Goal: Navigation & Orientation: Find specific page/section

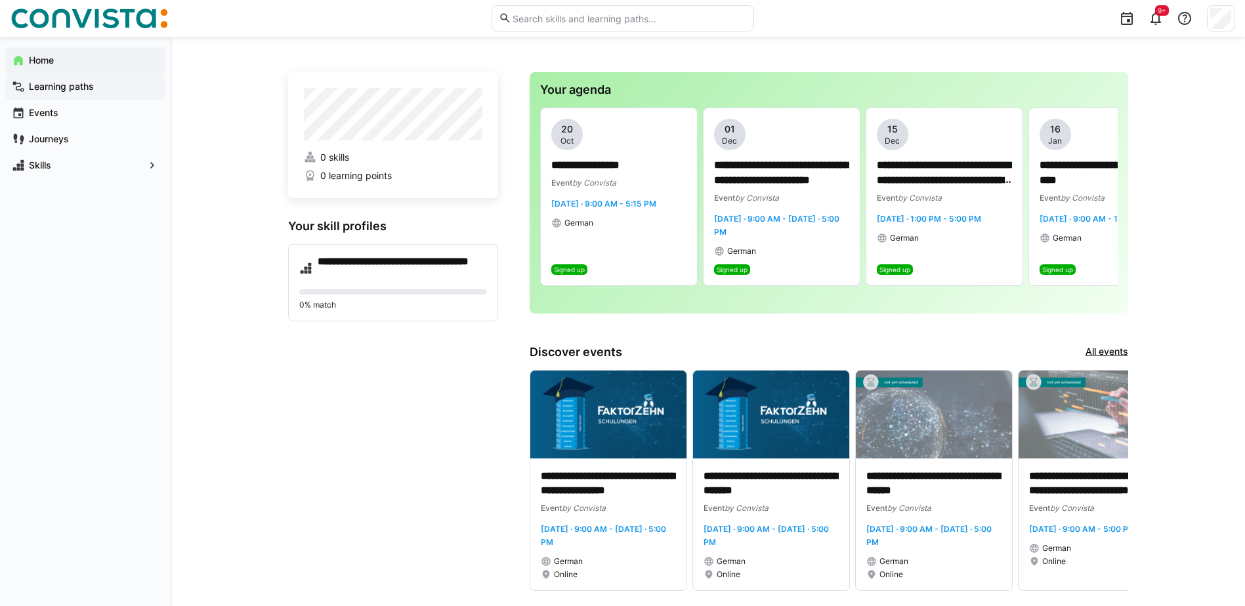
click at [43, 96] on div "Learning paths" at bounding box center [85, 86] width 160 height 26
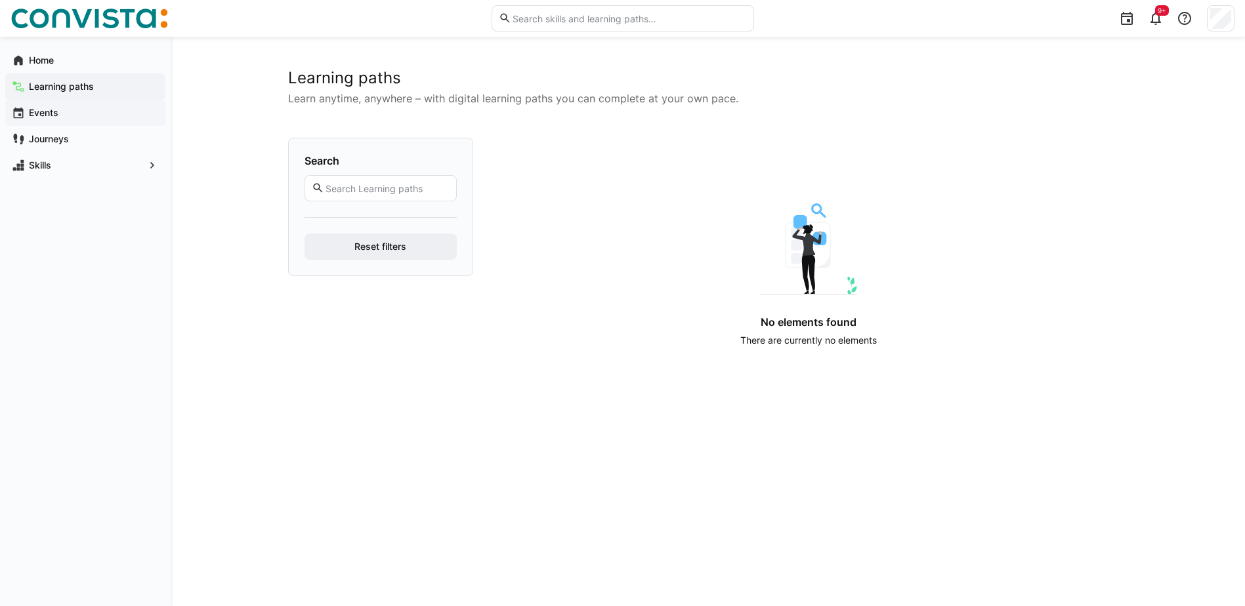
click at [0, 0] on app-navigation-label "Events" at bounding box center [0, 0] width 0 height 0
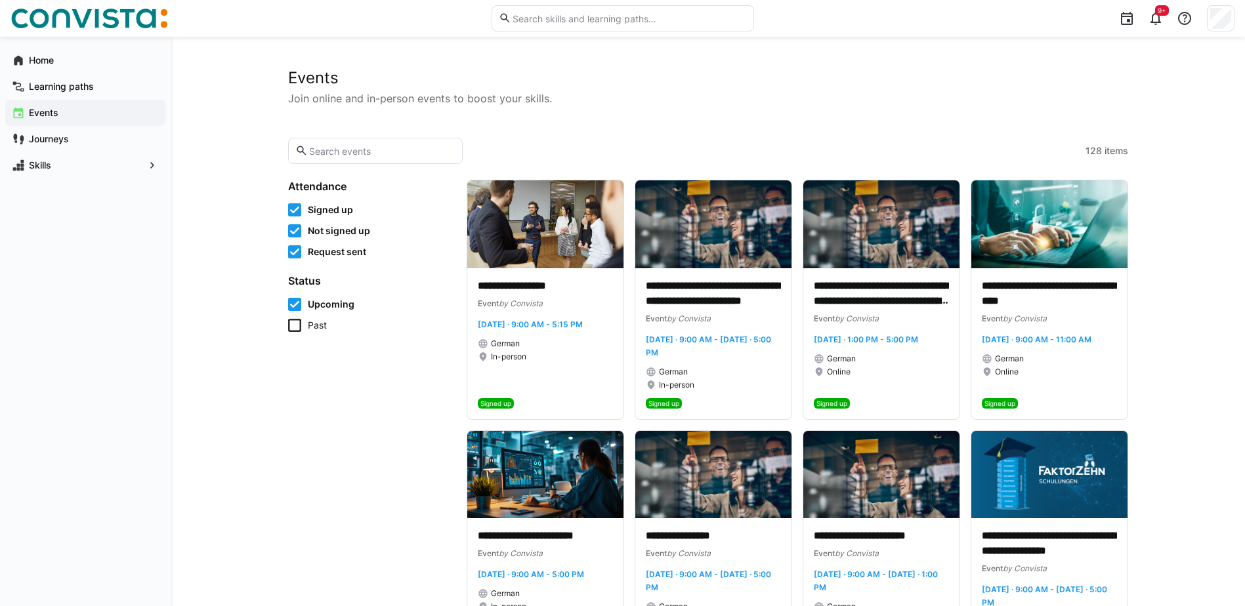
click at [300, 329] on icon at bounding box center [294, 325] width 13 height 13
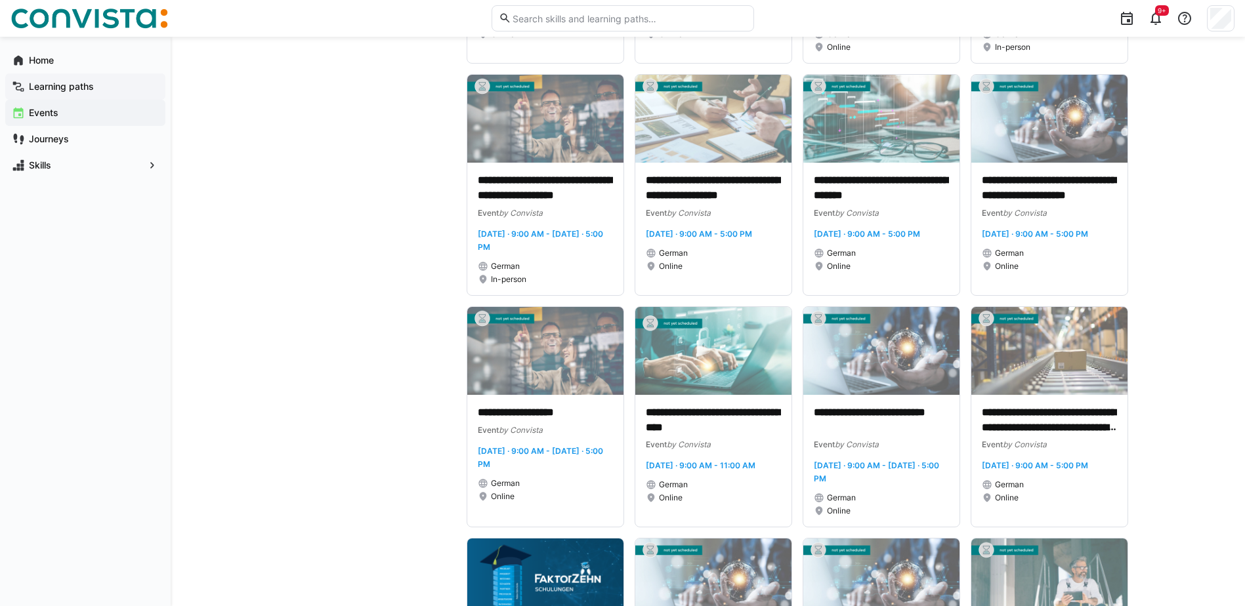
scroll to position [984, 0]
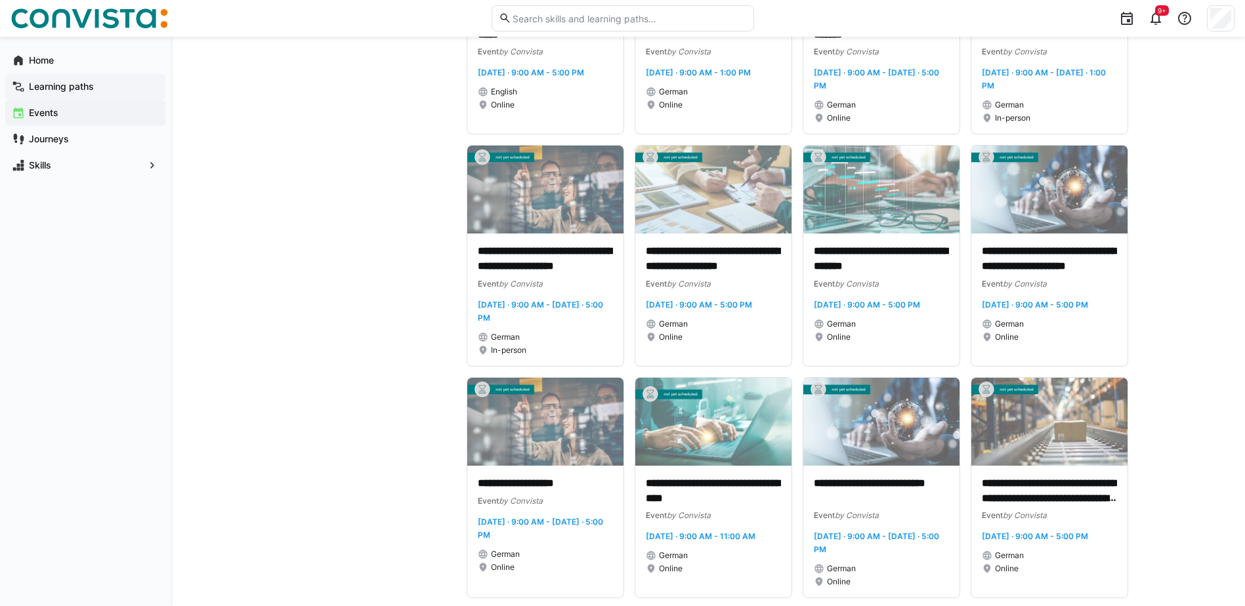
click at [98, 85] on span "Learning paths" at bounding box center [93, 86] width 132 height 13
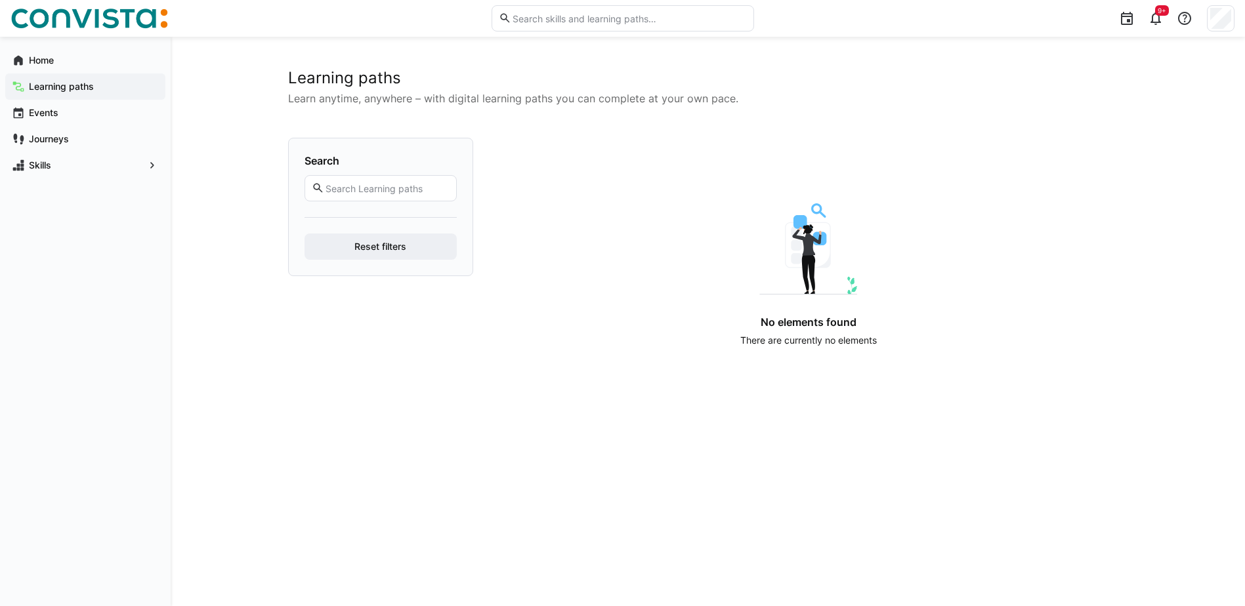
click at [100, 96] on div "Learning paths" at bounding box center [85, 86] width 160 height 26
click at [95, 107] on span "Events" at bounding box center [93, 112] width 132 height 13
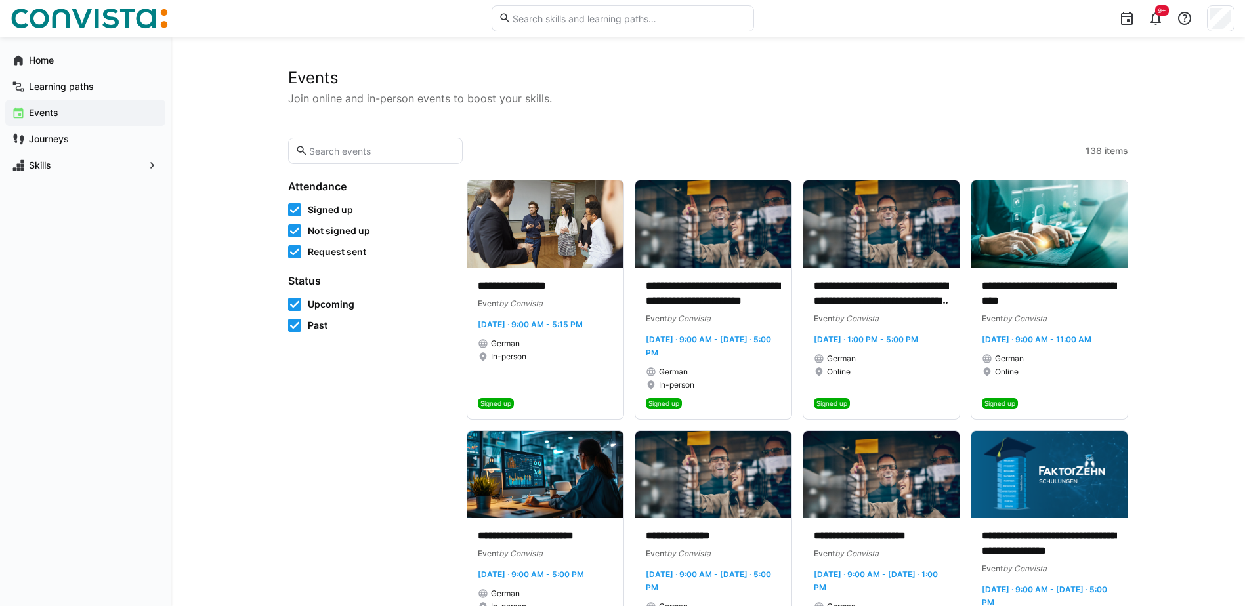
click at [316, 319] on span "Past" at bounding box center [318, 325] width 20 height 13
click at [81, 138] on span "Journeys" at bounding box center [93, 139] width 132 height 13
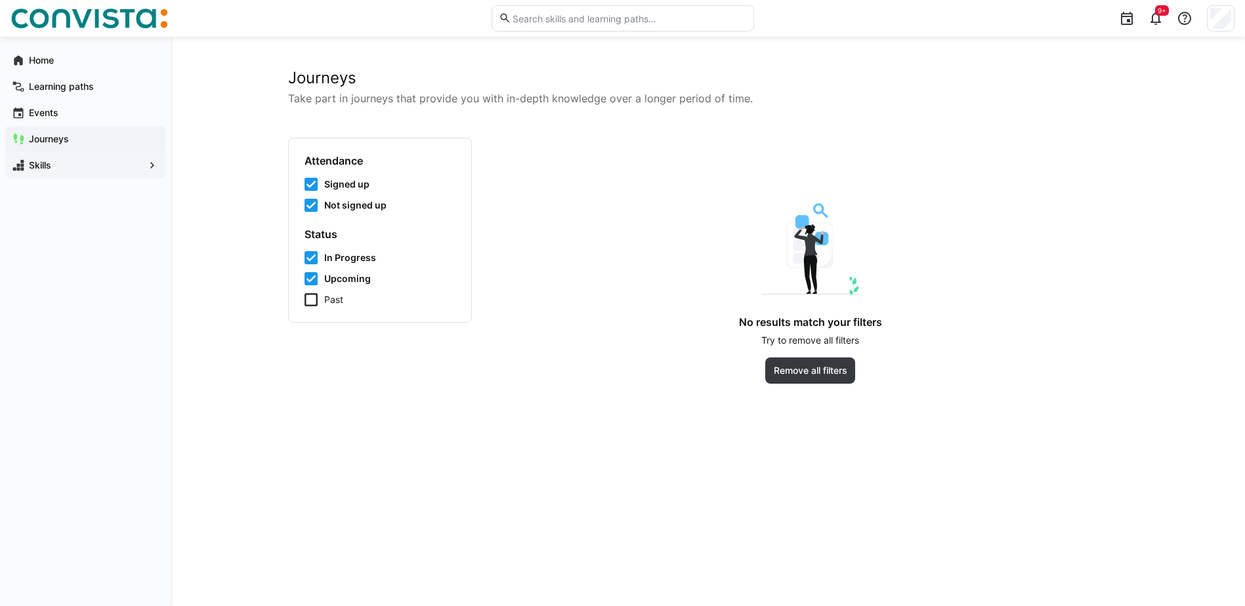
click at [85, 165] on span "Skills" at bounding box center [85, 165] width 117 height 13
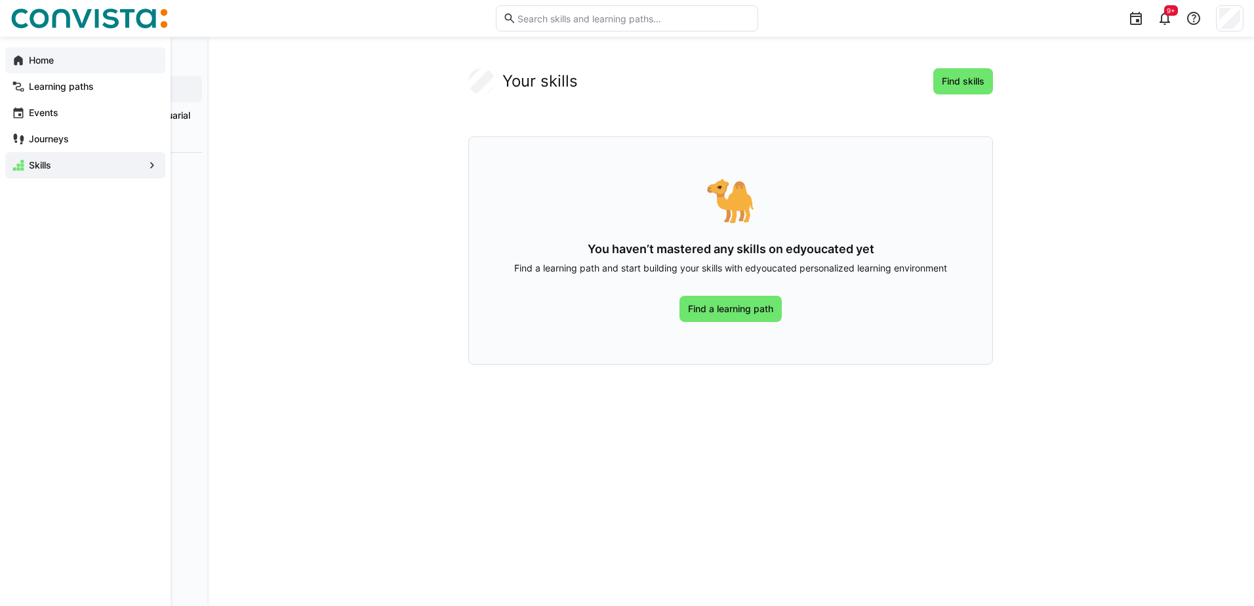
click at [79, 48] on div "Home" at bounding box center [85, 60] width 160 height 26
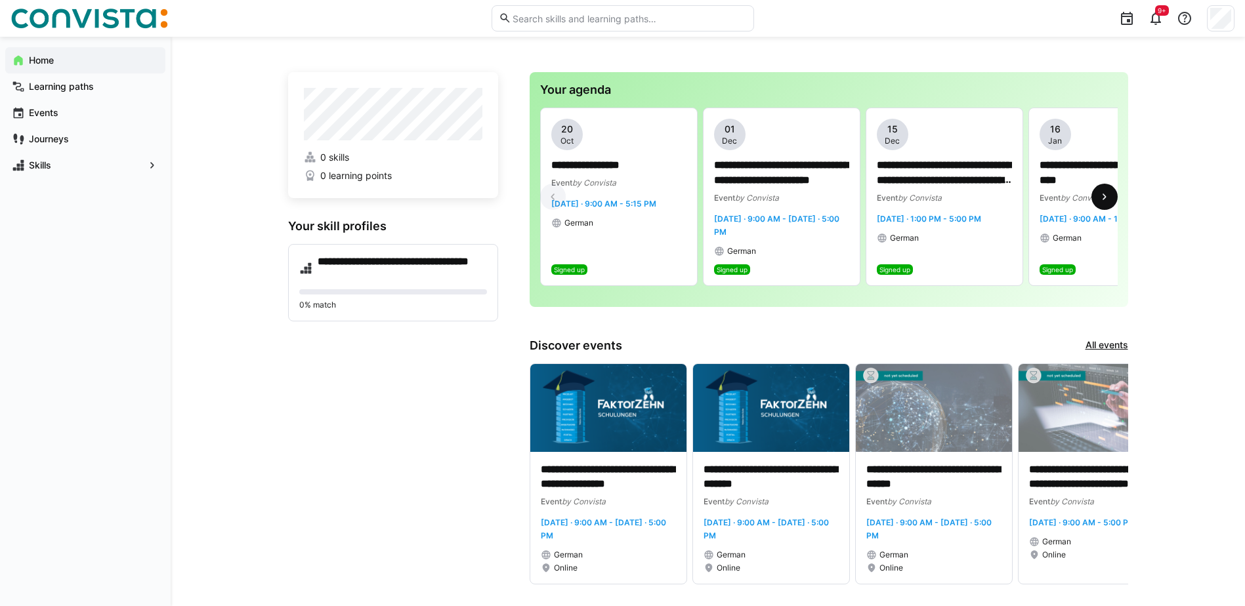
click at [1108, 200] on eds-icon at bounding box center [1104, 196] width 13 height 13
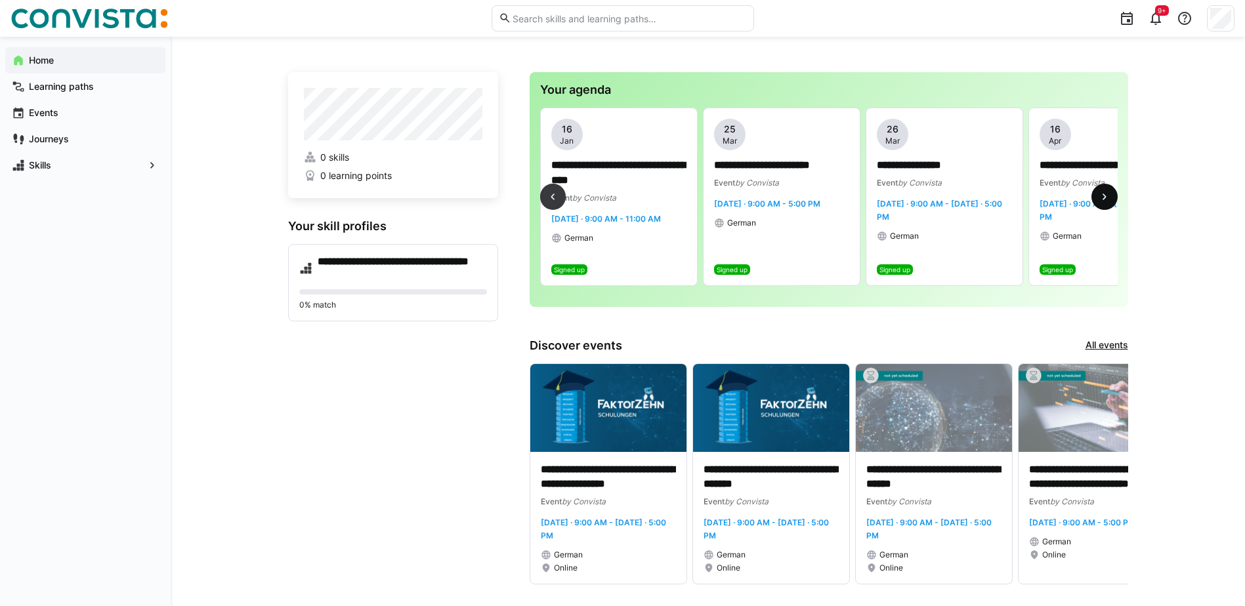
click at [1108, 200] on eds-icon at bounding box center [1104, 196] width 13 height 13
